Goal: Find specific page/section: Locate a particular part of the current website

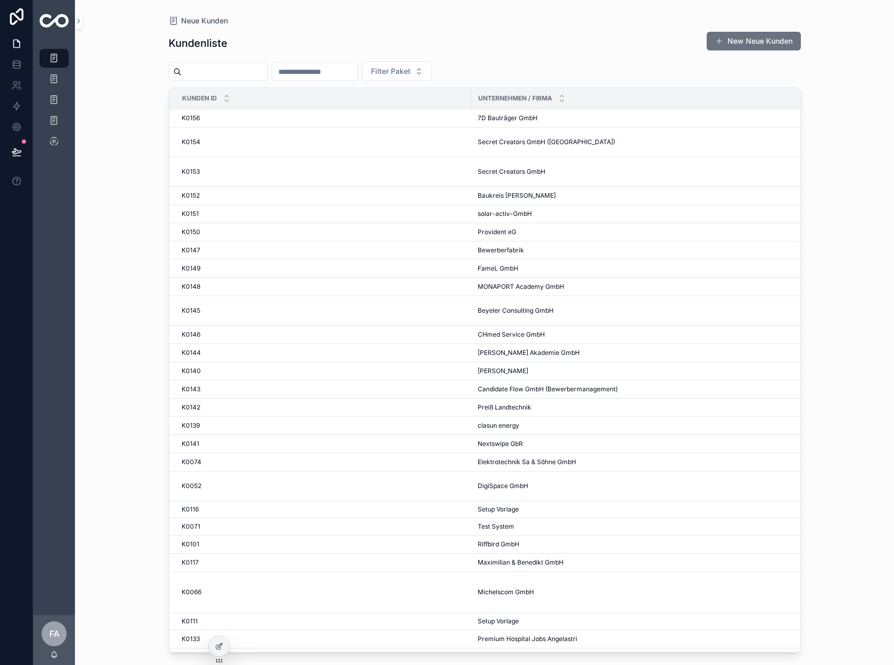
click at [315, 74] on input "scrollable content" at bounding box center [314, 71] width 85 height 15
type input "***"
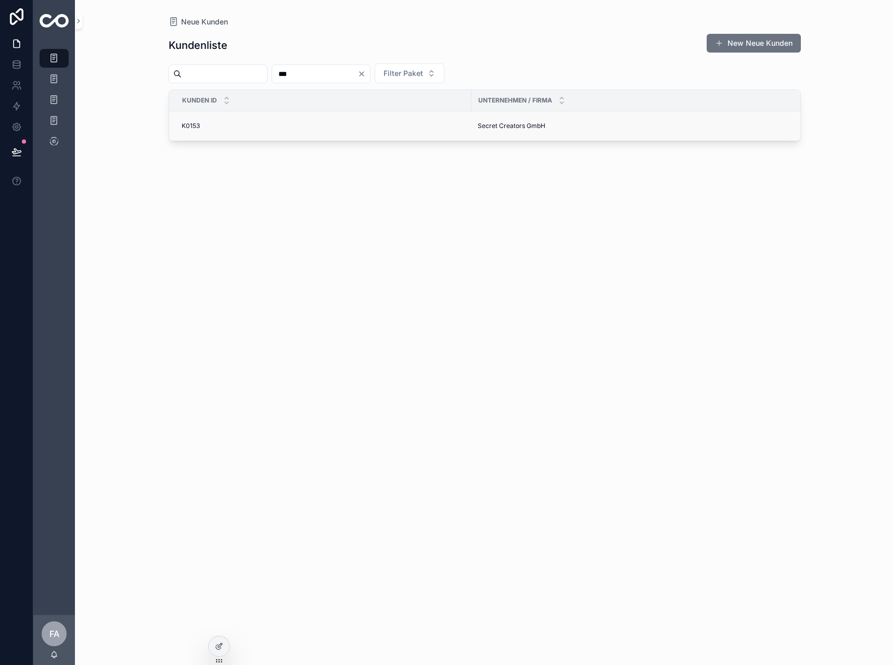
click at [196, 125] on span "K0153" at bounding box center [191, 126] width 18 height 8
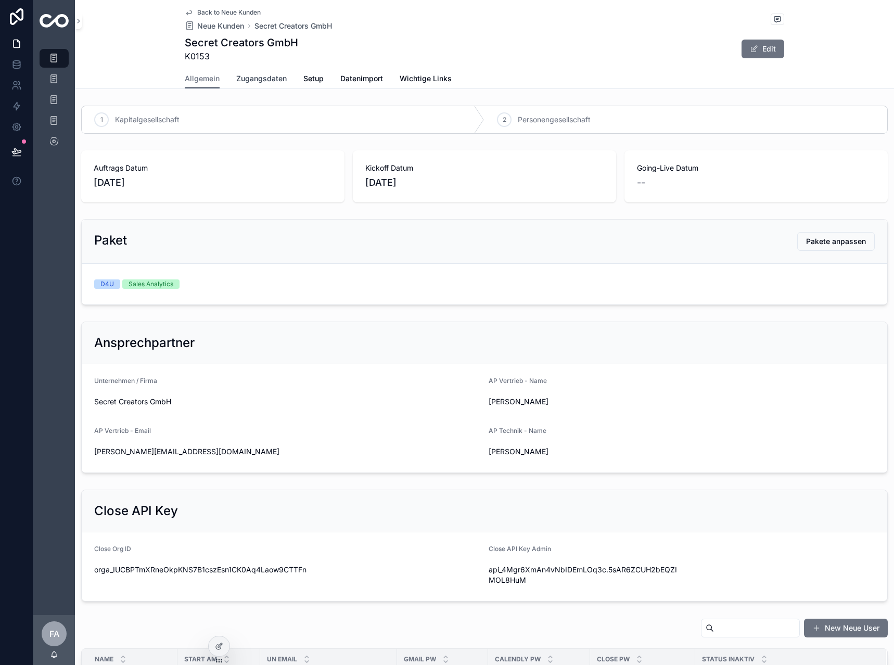
click at [254, 73] on link "Zugangsdaten" at bounding box center [261, 79] width 50 height 21
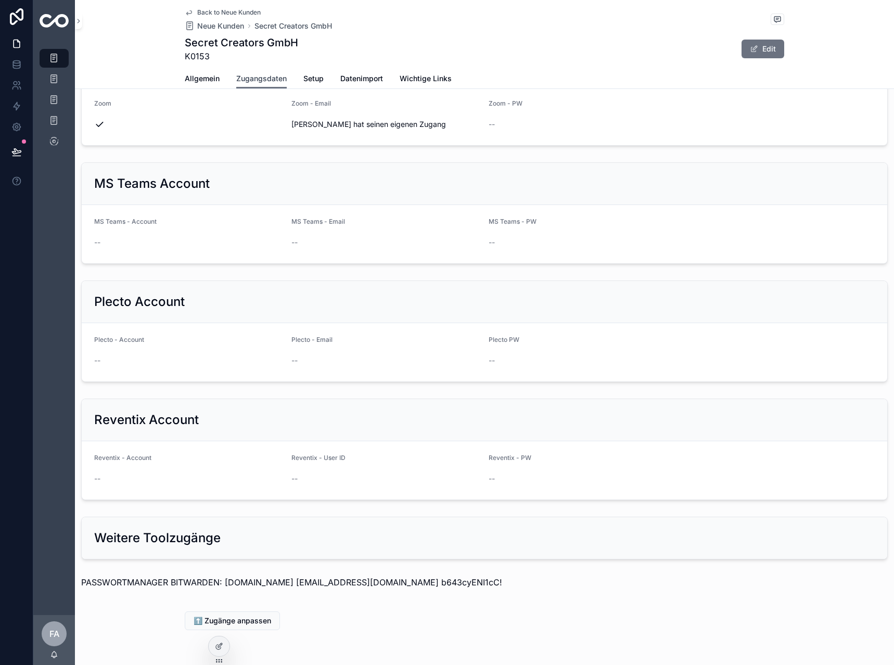
scroll to position [826, 0]
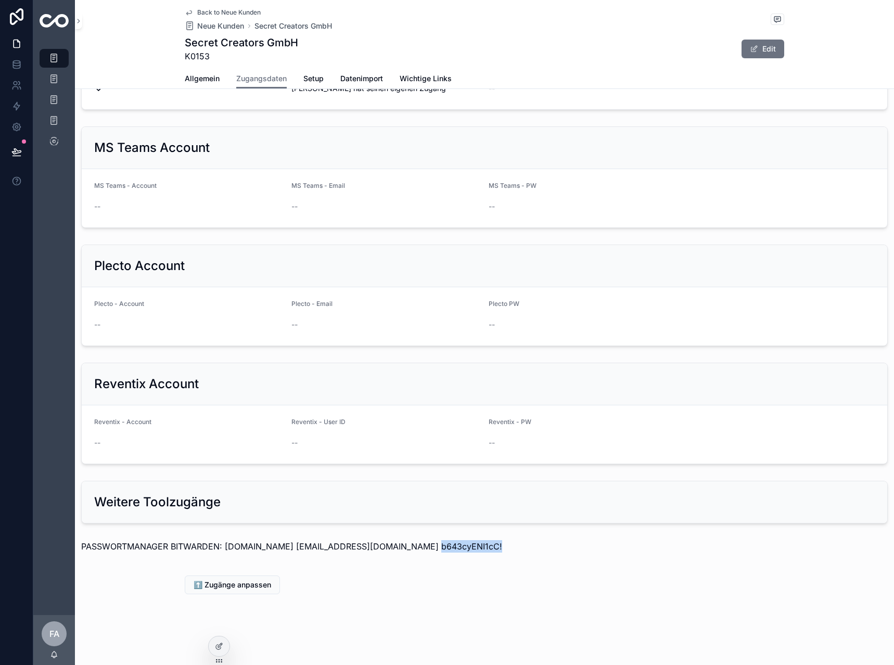
drag, startPoint x: 479, startPoint y: 549, endPoint x: 408, endPoint y: 544, distance: 70.4
click at [408, 544] on p "PASSWORTMANAGER BITWARDEN: [DOMAIN_NAME] [EMAIL_ADDRESS][DOMAIN_NAME] b643cyENI…" at bounding box center [484, 546] width 806 height 12
copy p "b643cyENI1cC!"
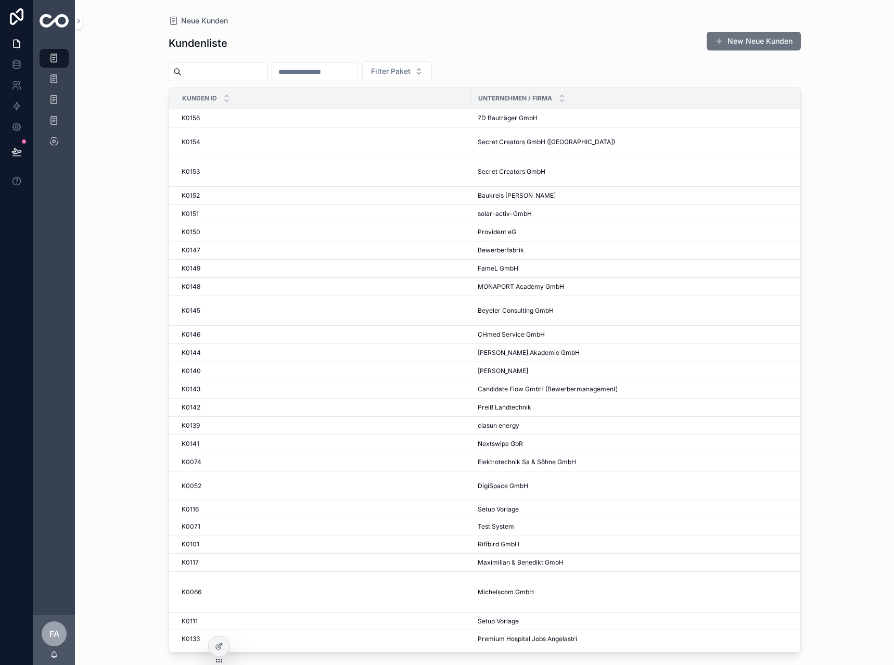
click at [357, 74] on input "scrollable content" at bounding box center [314, 71] width 85 height 15
type input "***"
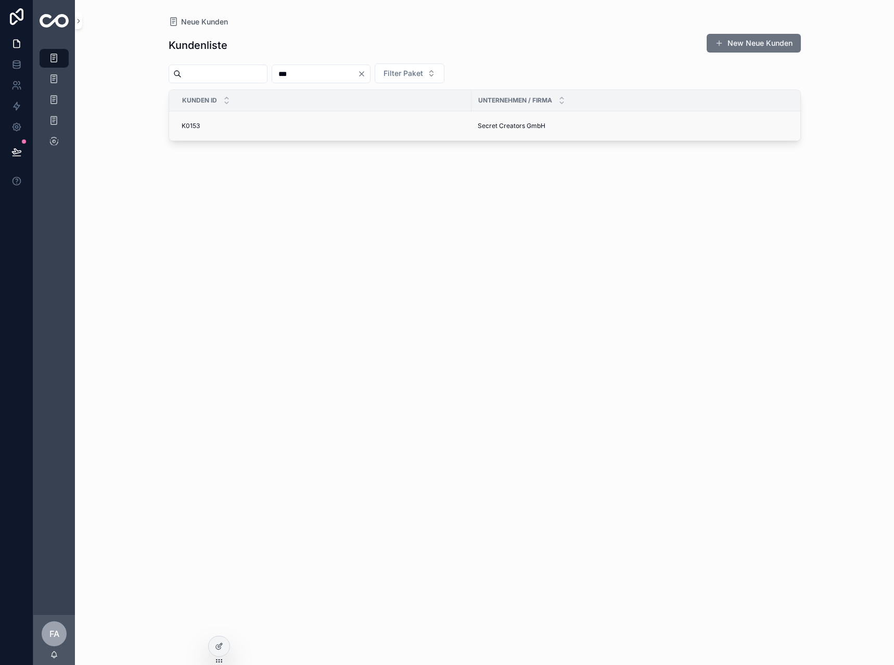
click at [199, 130] on td "K0153 K0153" at bounding box center [320, 126] width 302 height 30
click at [199, 126] on span "K0153" at bounding box center [191, 126] width 18 height 8
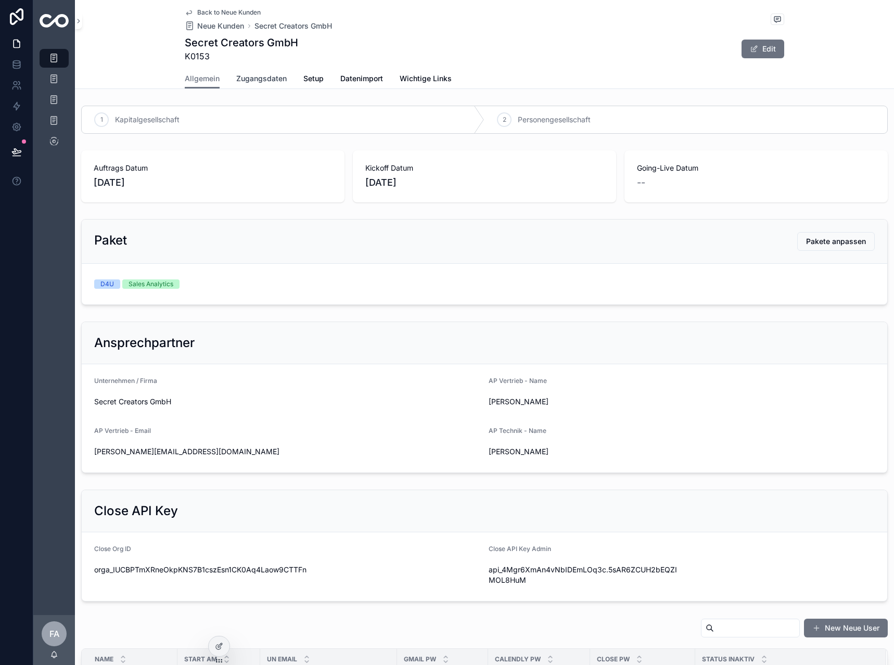
click at [263, 81] on span "Zugangsdaten" at bounding box center [261, 78] width 50 height 10
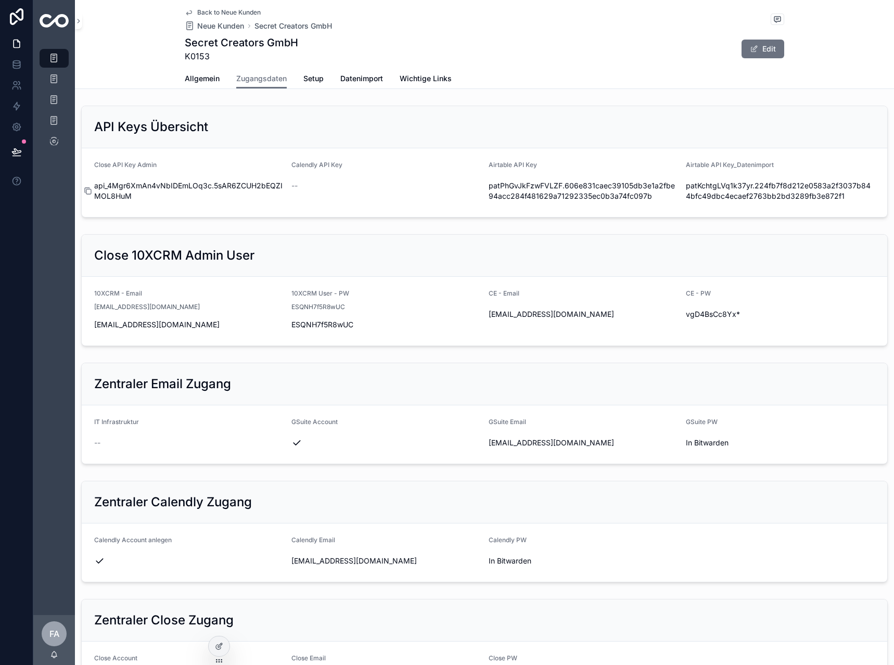
click at [92, 189] on icon "scrollable content" at bounding box center [88, 191] width 8 height 8
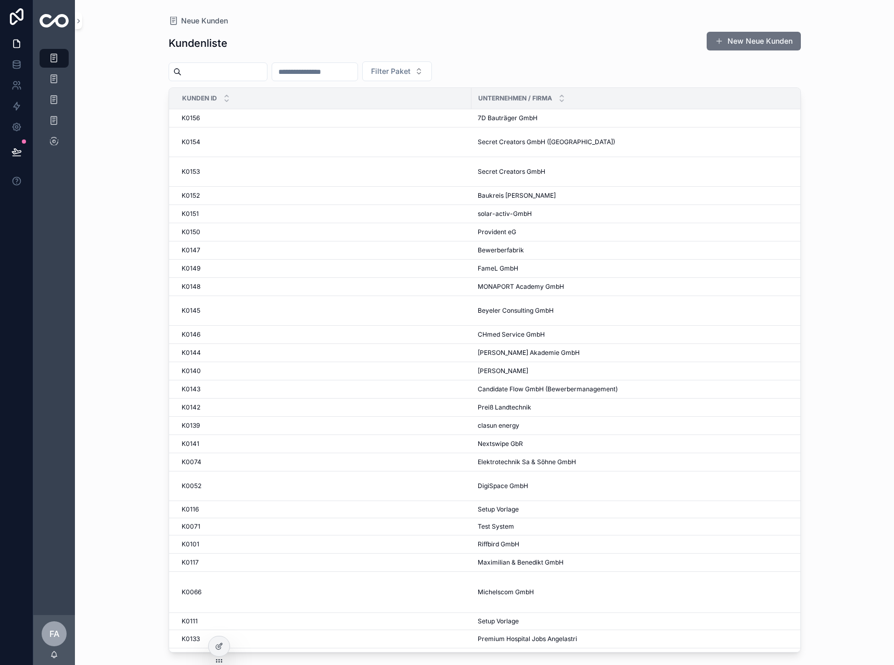
click at [357, 76] on input "scrollable content" at bounding box center [314, 71] width 85 height 15
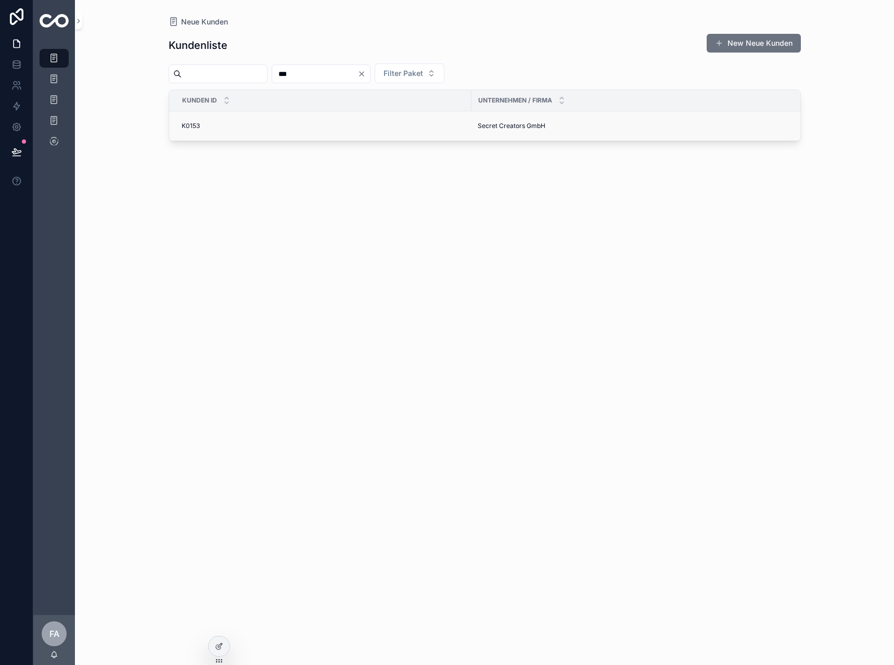
type input "***"
click at [202, 122] on div "K0153 K0153" at bounding box center [323, 126] width 283 height 8
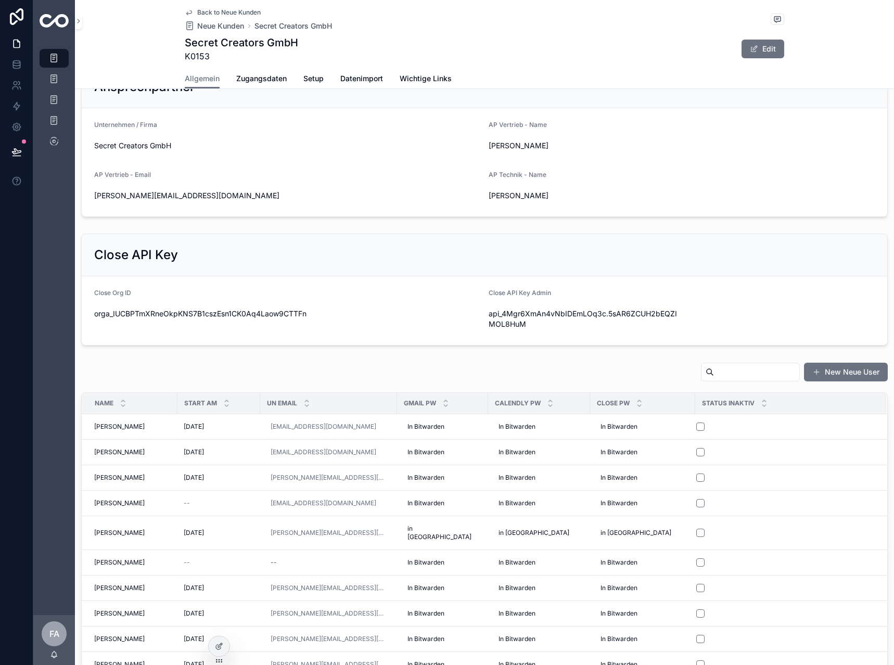
scroll to position [260, 0]
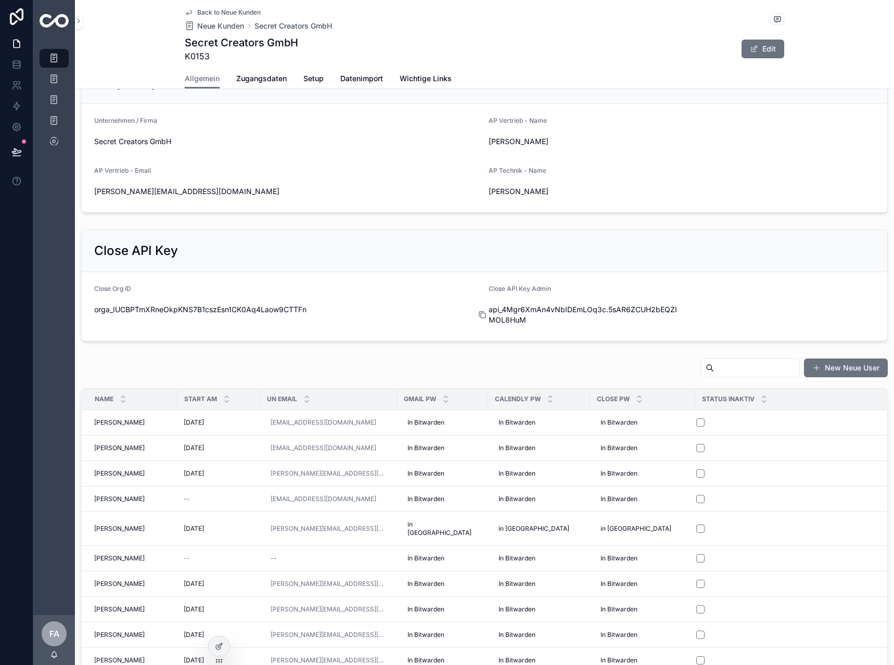
click at [482, 314] on icon "scrollable content" at bounding box center [483, 315] width 5 height 5
click at [478, 316] on icon "scrollable content" at bounding box center [482, 315] width 8 height 8
click at [480, 317] on icon "scrollable content" at bounding box center [482, 315] width 8 height 8
click at [480, 316] on icon "scrollable content" at bounding box center [482, 315] width 8 height 8
